Goal: Navigation & Orientation: Find specific page/section

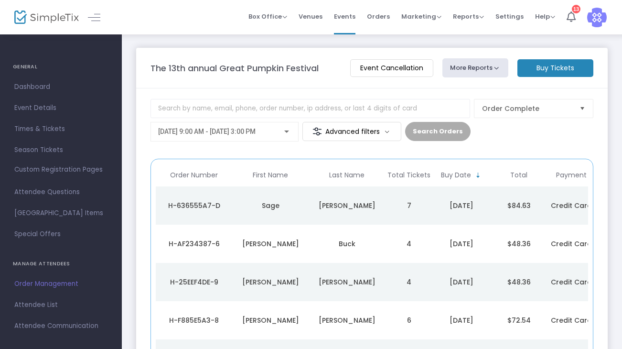
click at [34, 283] on span "Order Management" at bounding box center [60, 284] width 93 height 12
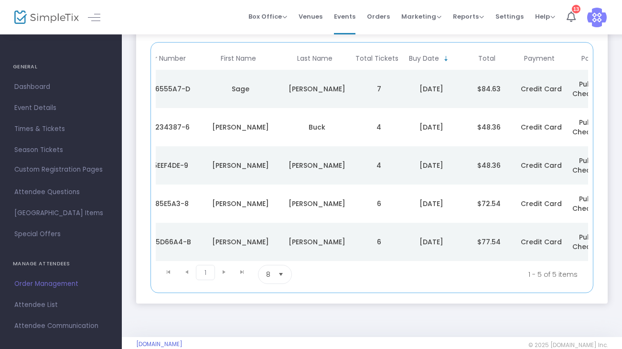
scroll to position [0, 30]
click at [24, 86] on span "Dashboard" at bounding box center [60, 87] width 93 height 12
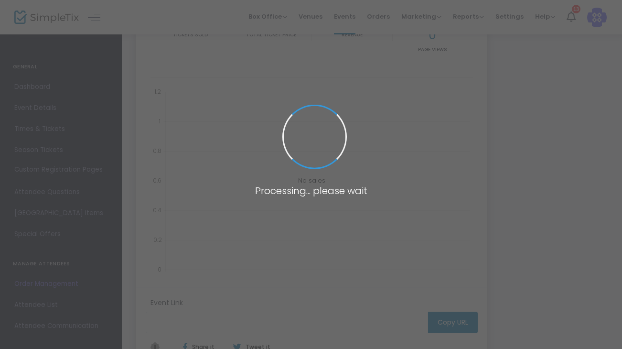
type input "[URL][DOMAIN_NAME]"
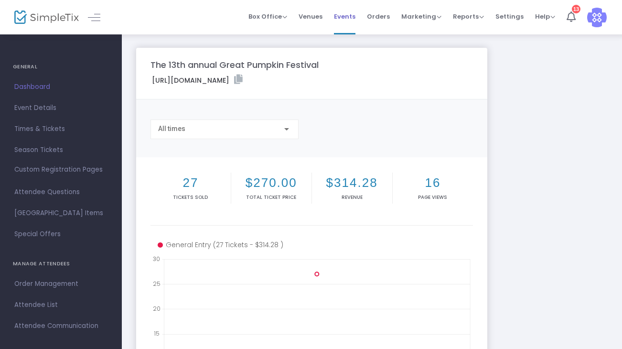
click at [347, 16] on span "Events" at bounding box center [345, 16] width 22 height 24
